Goal: Task Accomplishment & Management: Complete application form

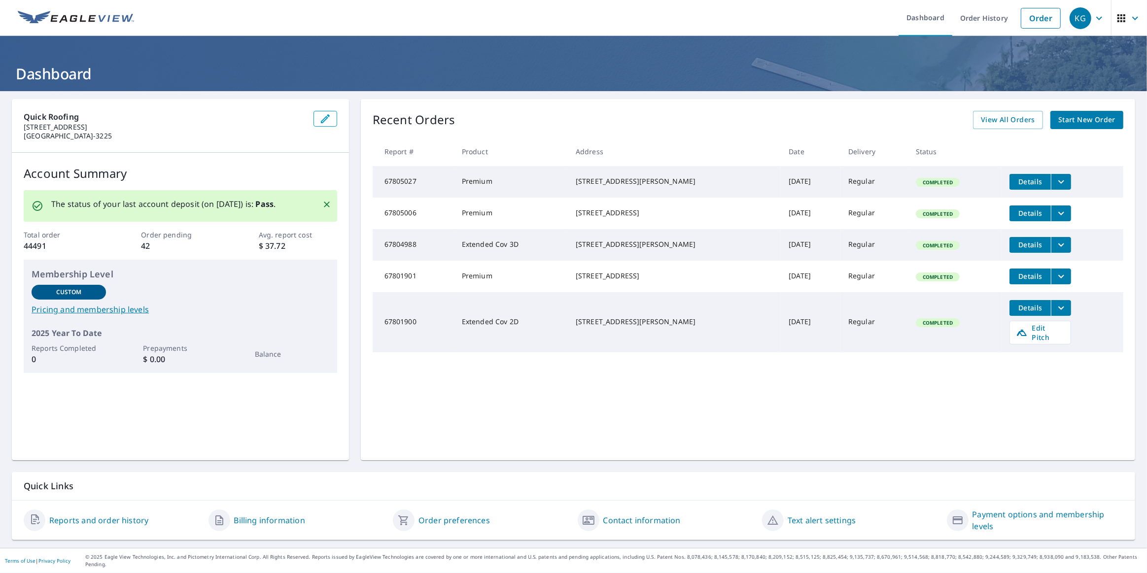
click at [1067, 118] on span "Start New Order" at bounding box center [1086, 120] width 57 height 12
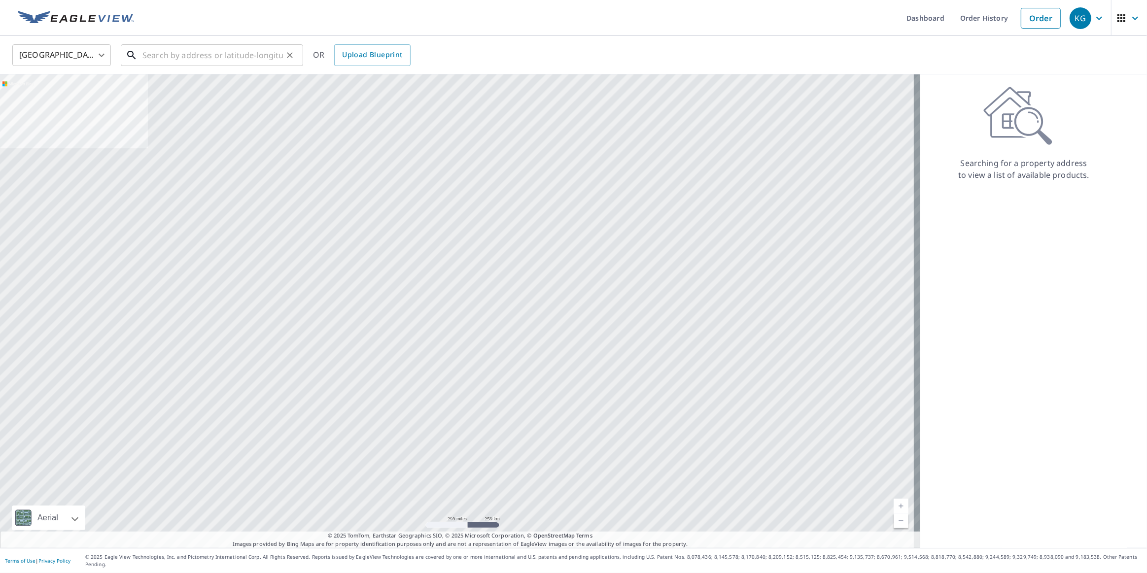
click at [241, 57] on input "text" at bounding box center [212, 55] width 140 height 28
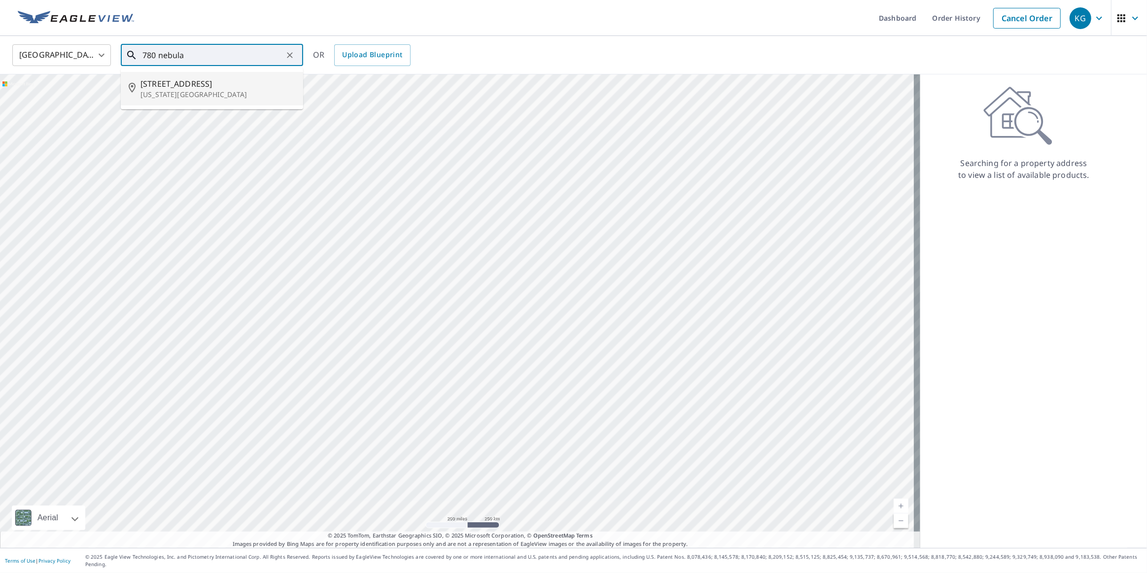
click at [209, 90] on p "[US_STATE][GEOGRAPHIC_DATA]" at bounding box center [217, 95] width 155 height 10
type input "[STREET_ADDRESS][US_STATE]"
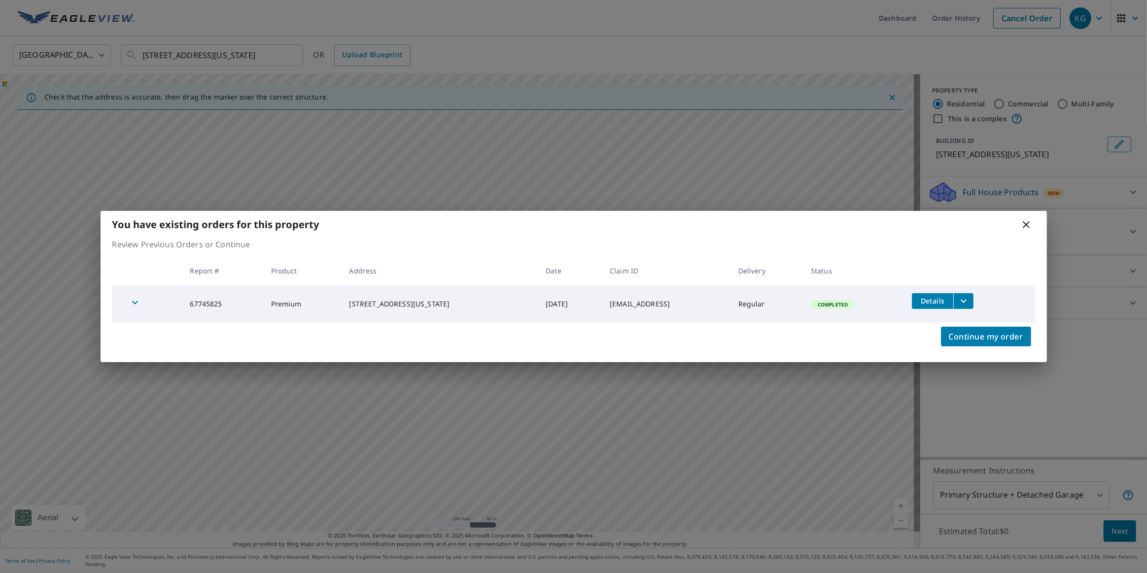
click at [1022, 225] on icon at bounding box center [1026, 225] width 12 height 12
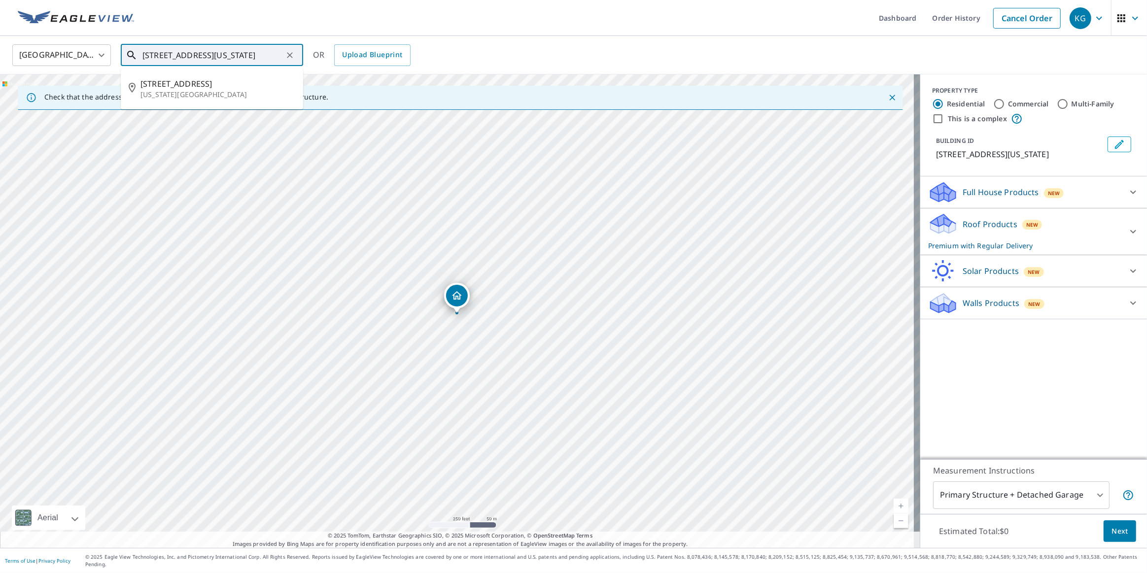
click at [271, 59] on input "[STREET_ADDRESS][US_STATE]" at bounding box center [212, 55] width 140 height 28
click at [290, 56] on icon "Clear" at bounding box center [290, 55] width 10 height 10
click at [230, 54] on input "text" at bounding box center [212, 55] width 140 height 28
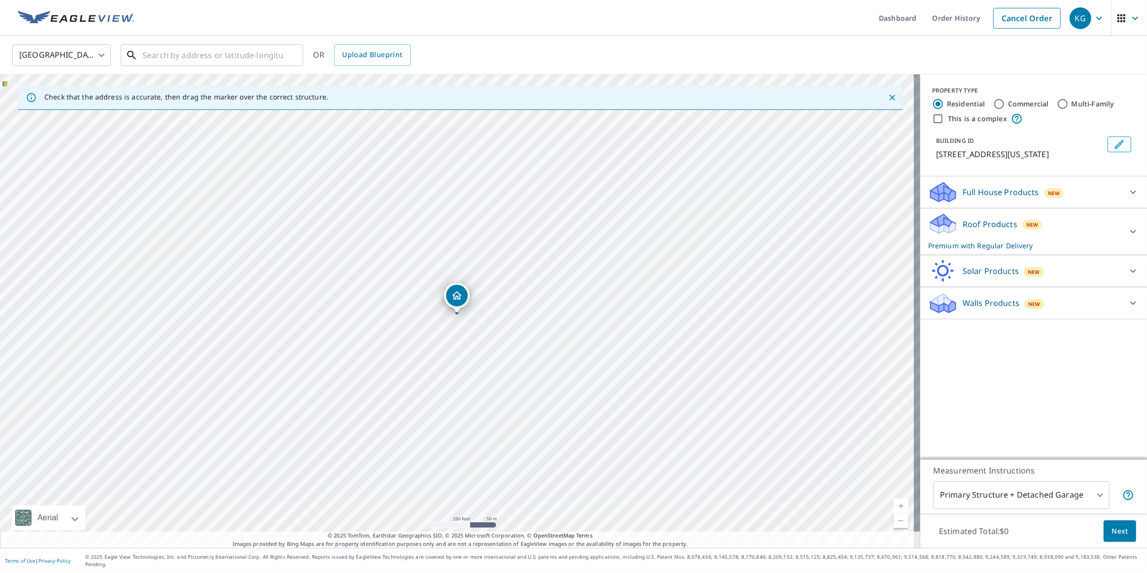
click at [164, 58] on input "text" at bounding box center [212, 55] width 140 height 28
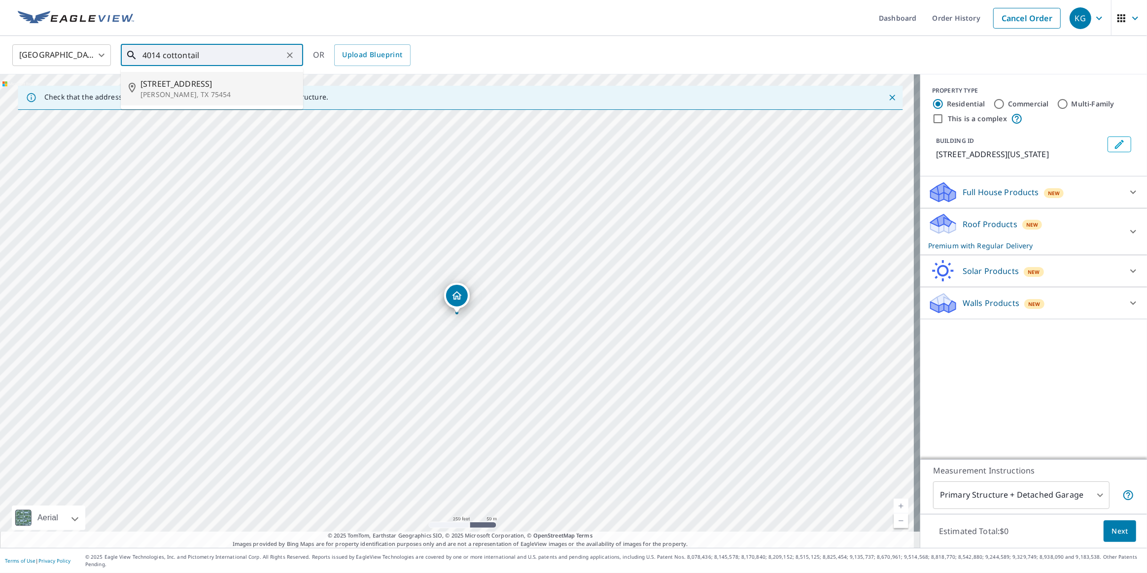
click at [180, 87] on span "[STREET_ADDRESS]" at bounding box center [217, 84] width 155 height 12
type input "[STREET_ADDRESS][PERSON_NAME]"
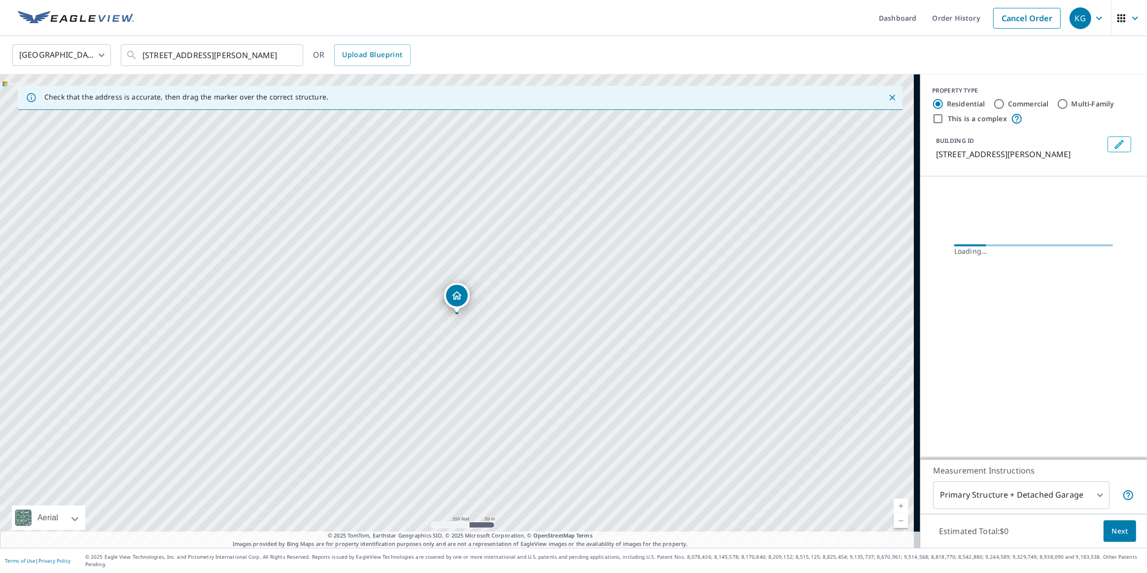
click at [1123, 539] on button "Next" at bounding box center [1120, 532] width 33 height 22
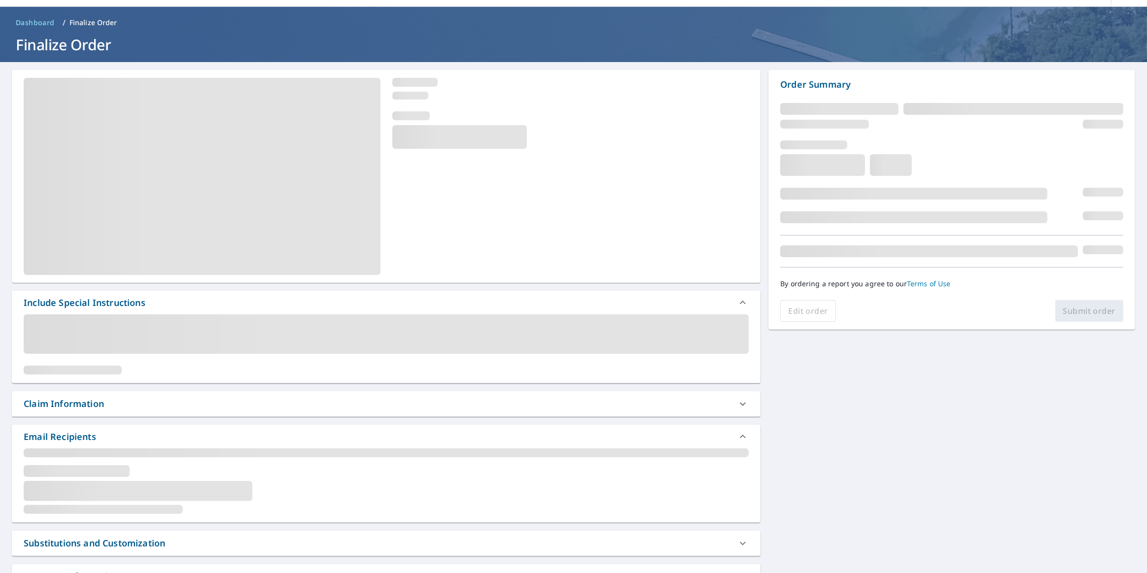
scroll to position [44, 0]
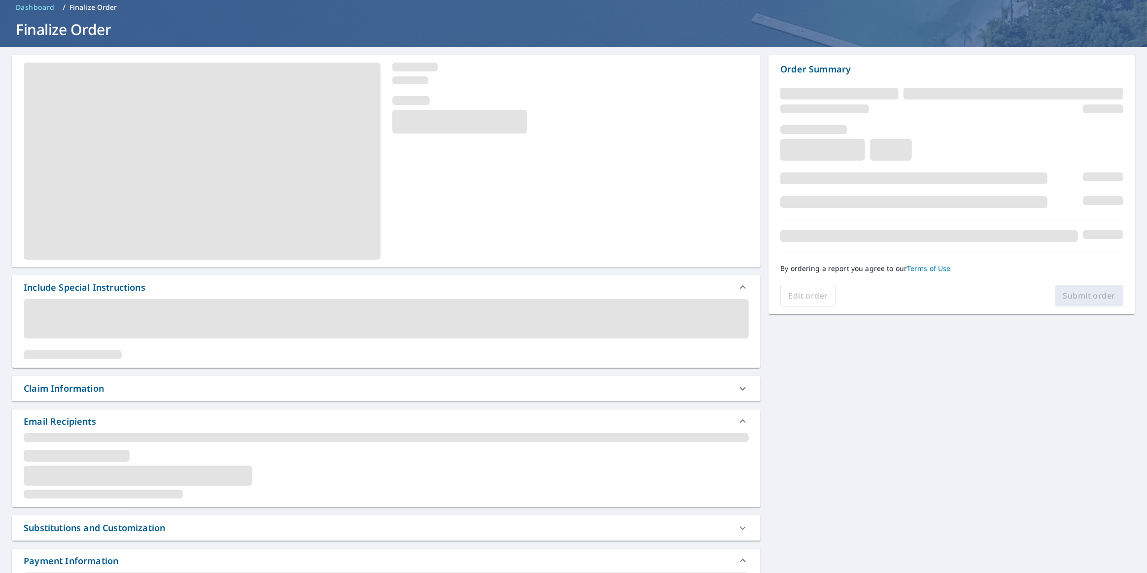
click at [99, 392] on div "Claim Information" at bounding box center [64, 388] width 80 height 13
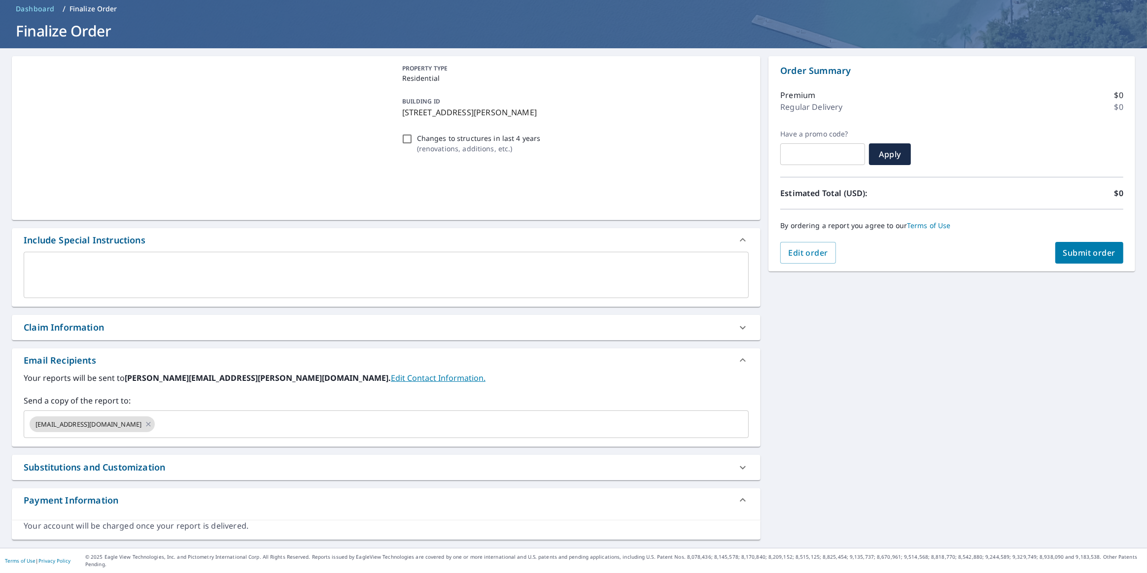
scroll to position [35, 0]
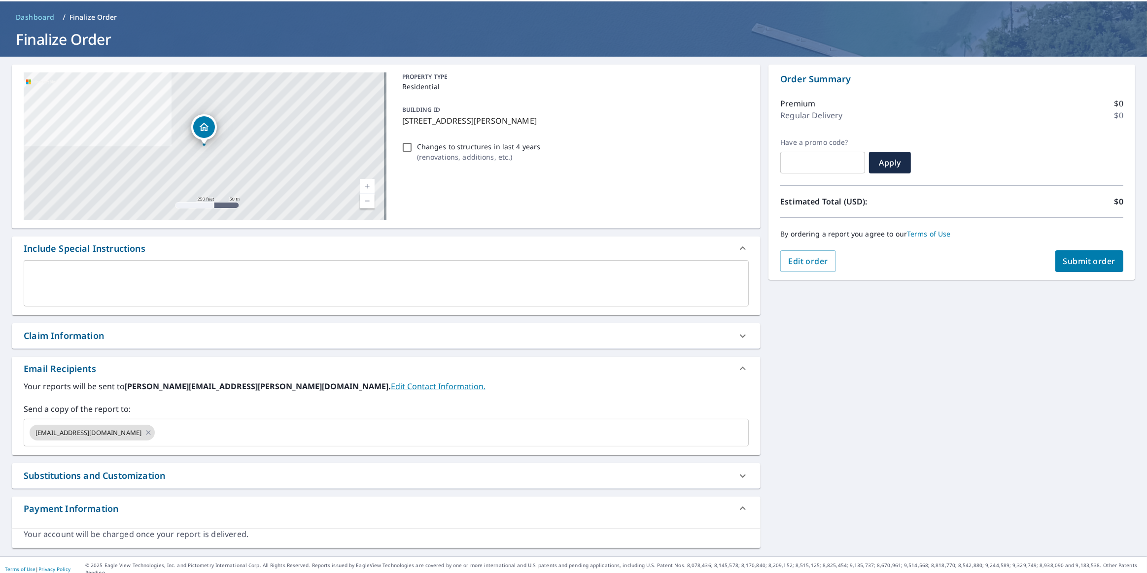
click at [86, 333] on div "Claim Information" at bounding box center [64, 335] width 80 height 13
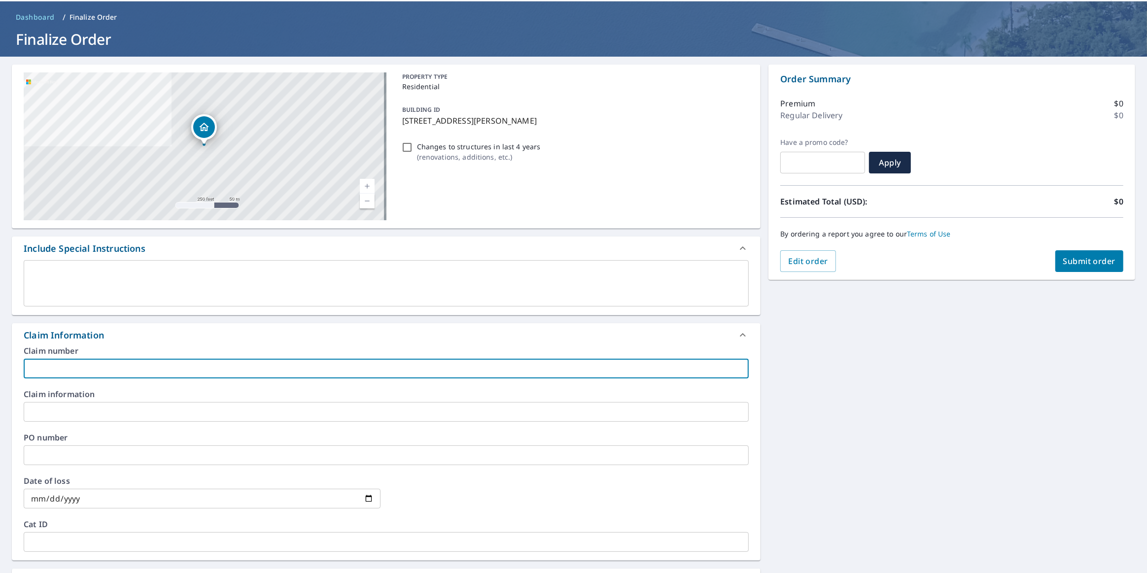
click at [97, 368] on input "text" at bounding box center [386, 369] width 725 height 20
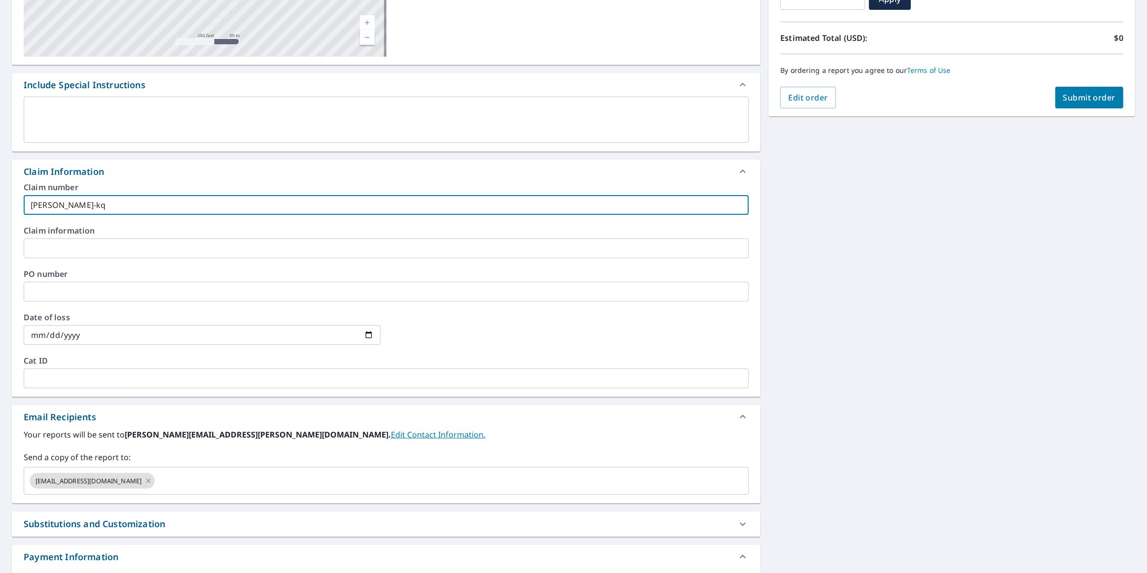
scroll to position [214, 0]
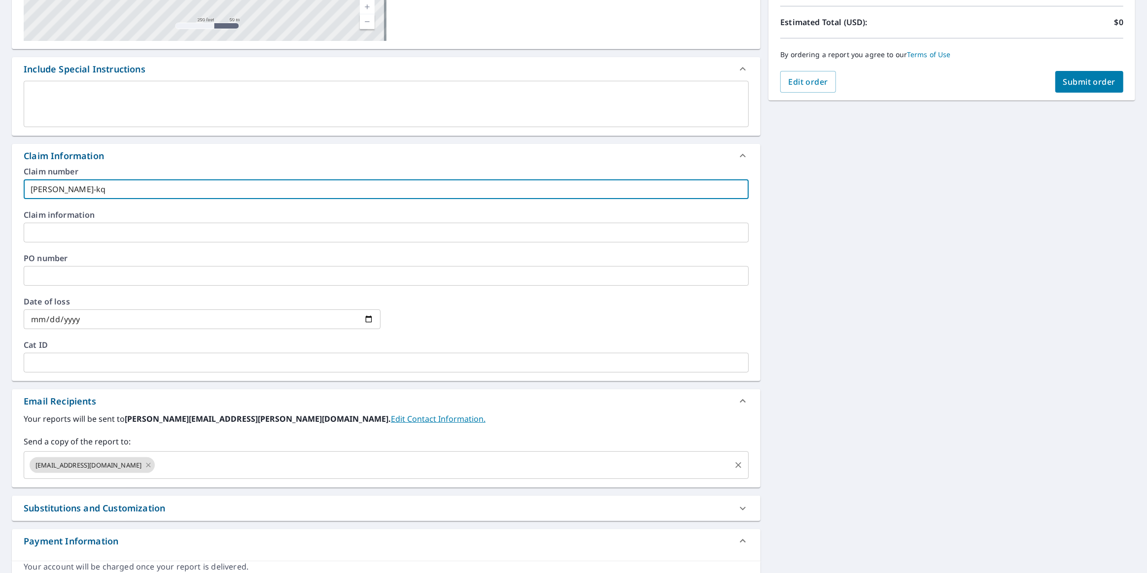
click at [144, 463] on icon at bounding box center [148, 465] width 8 height 11
type input "[PERSON_NAME]-kq"
click at [115, 463] on input "text" at bounding box center [378, 465] width 701 height 19
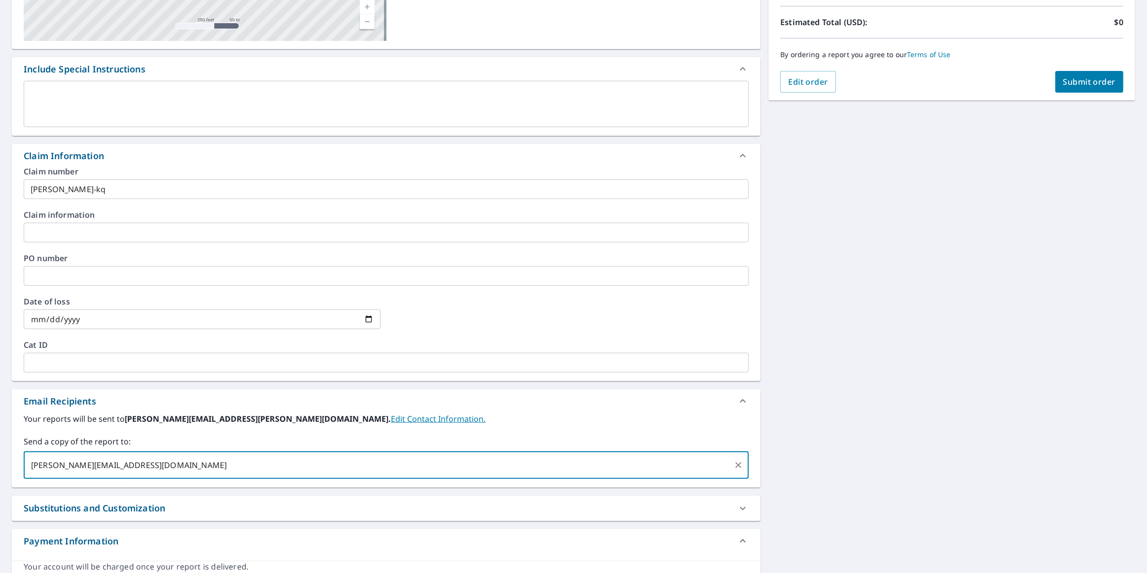
type input "[PERSON_NAME][EMAIL_ADDRESS][DOMAIN_NAME]"
click at [207, 471] on input "text" at bounding box center [468, 465] width 523 height 19
paste input "[EMAIL_ADDRESS][DOMAIN_NAME]"
type input "[EMAIL_ADDRESS][DOMAIN_NAME]"
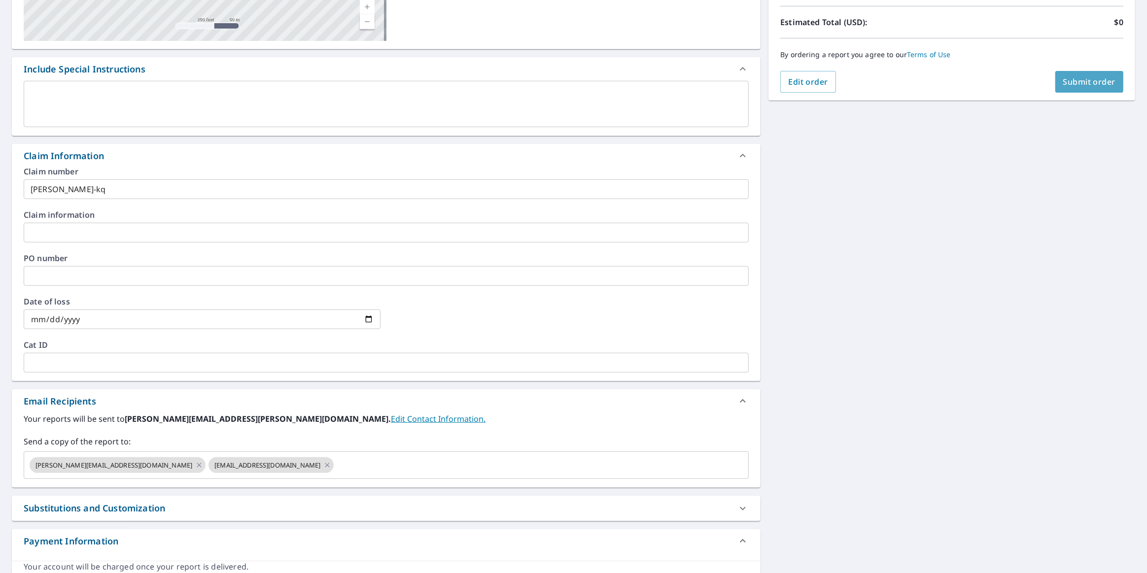
click at [1065, 80] on span "Submit order" at bounding box center [1089, 81] width 53 height 11
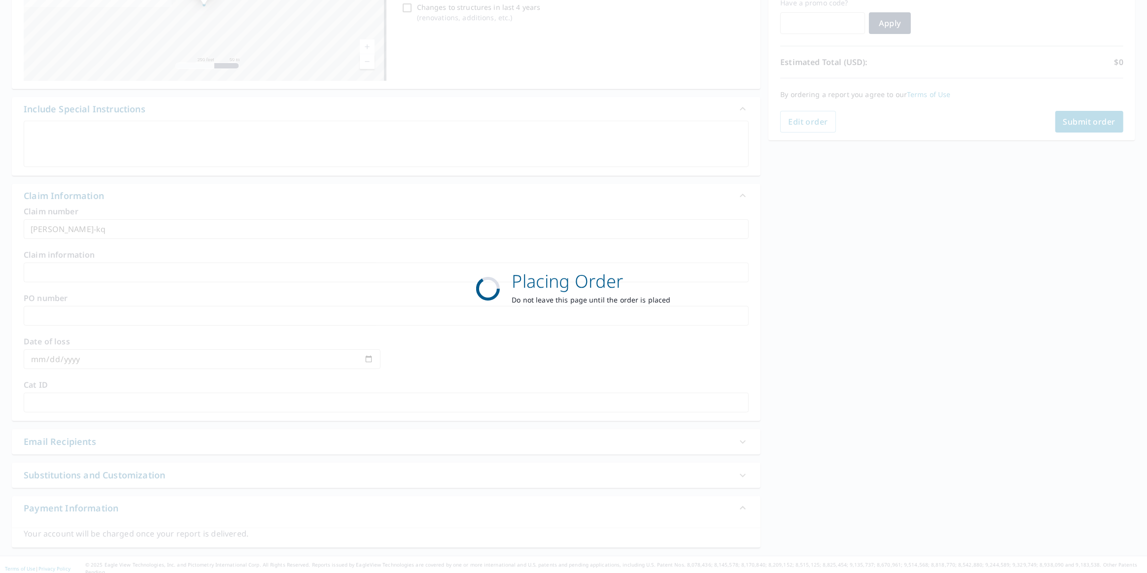
scroll to position [174, 0]
